Goal: Find specific page/section: Find specific page/section

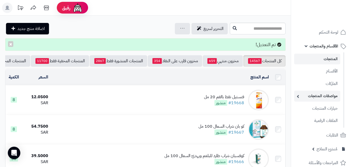
click at [321, 96] on link "مواصفات المنتجات" at bounding box center [317, 96] width 46 height 11
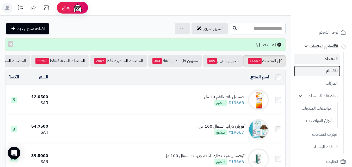
click at [331, 71] on link "الأقسام" at bounding box center [317, 71] width 46 height 11
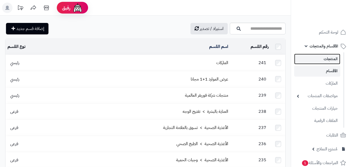
click at [331, 61] on link "المنتجات" at bounding box center [317, 59] width 46 height 11
